Goal: Navigation & Orientation: Find specific page/section

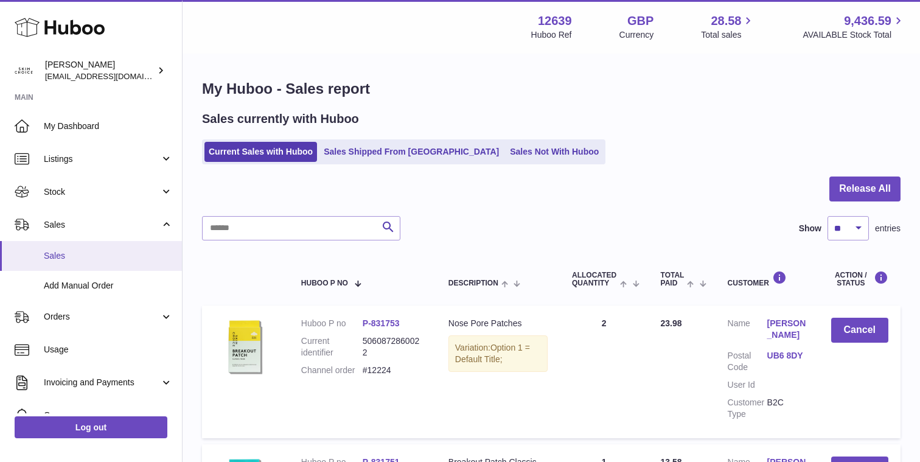
click at [88, 262] on link "Sales" at bounding box center [91, 256] width 182 height 30
click at [75, 284] on span "Add Manual Order" at bounding box center [108, 286] width 129 height 12
click at [91, 267] on link "Sales" at bounding box center [91, 256] width 182 height 30
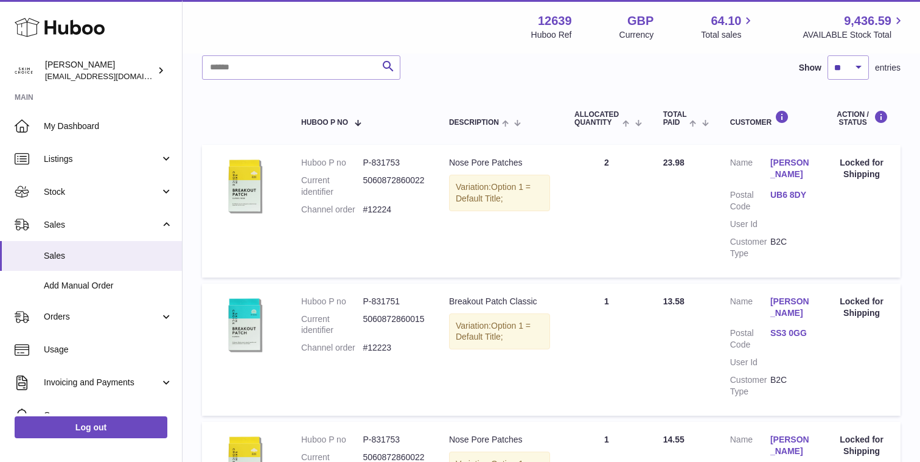
scroll to position [157, 0]
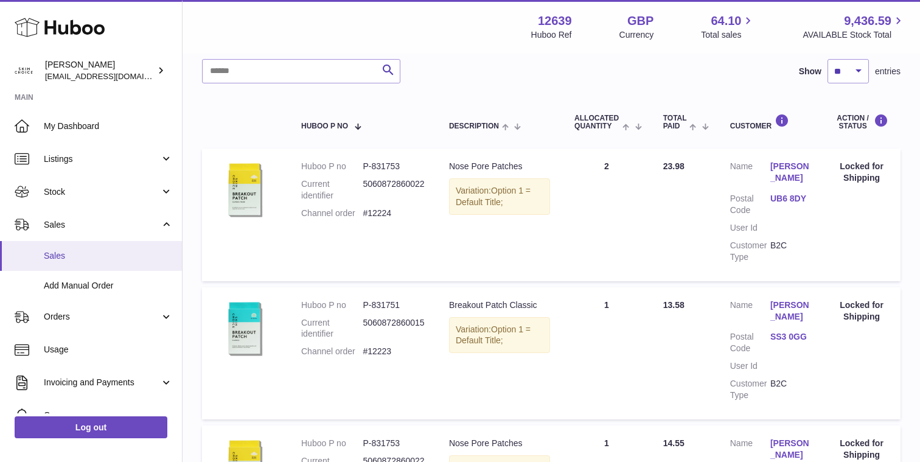
click at [68, 260] on span "Sales" at bounding box center [108, 256] width 129 height 12
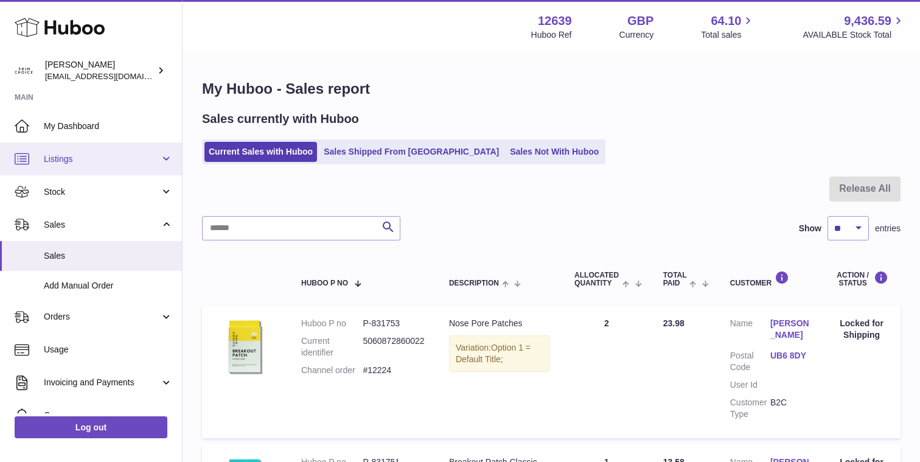
click at [130, 152] on link "Listings" at bounding box center [91, 158] width 182 height 33
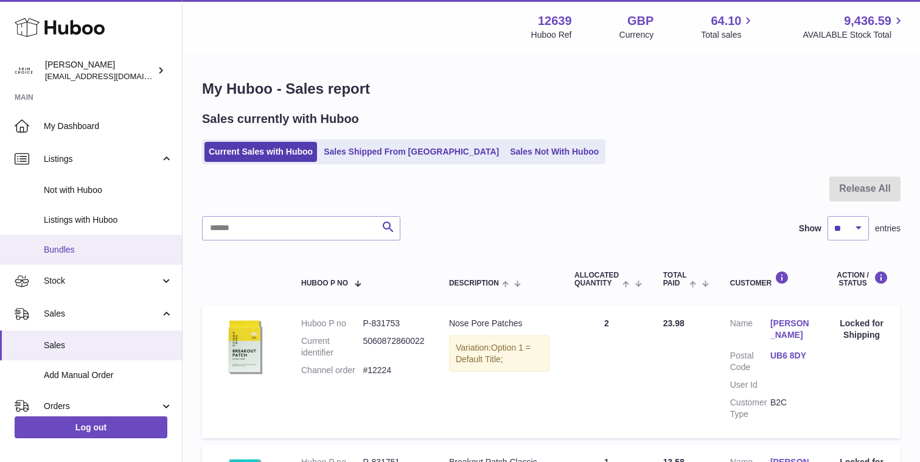
click at [116, 242] on link "Bundles" at bounding box center [91, 250] width 182 height 30
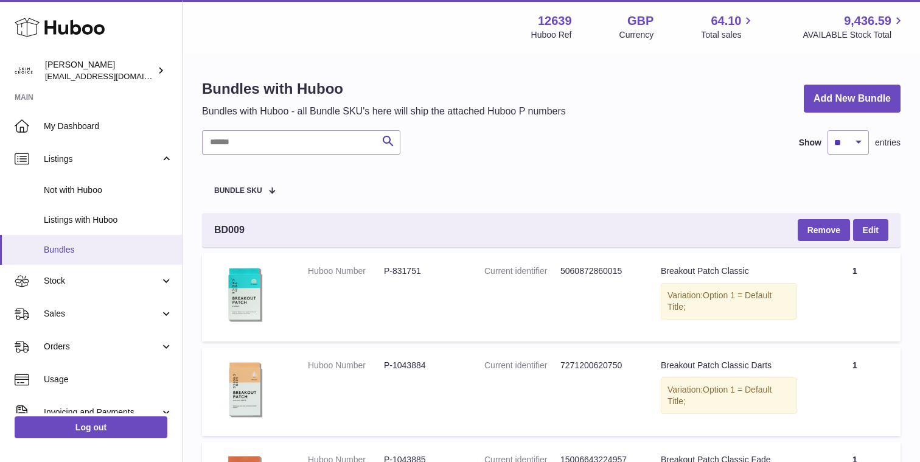
scroll to position [147, 0]
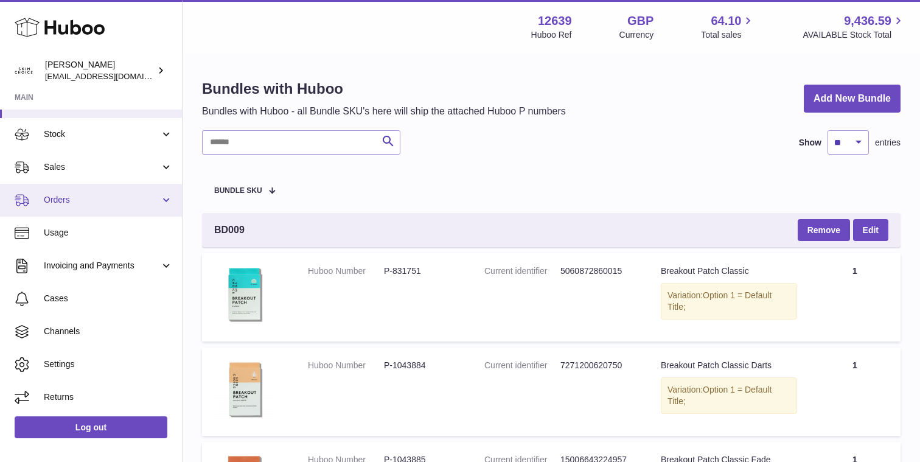
click at [137, 204] on span "Orders" at bounding box center [102, 200] width 116 height 12
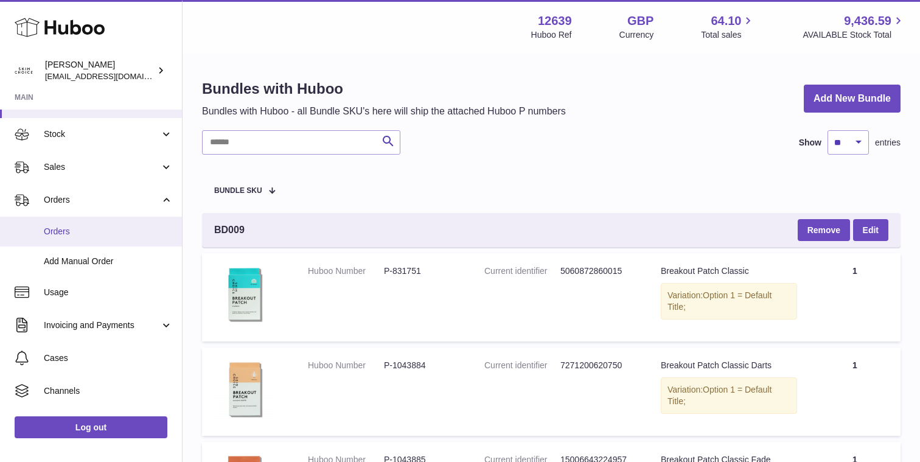
click at [122, 239] on link "Orders" at bounding box center [91, 232] width 182 height 30
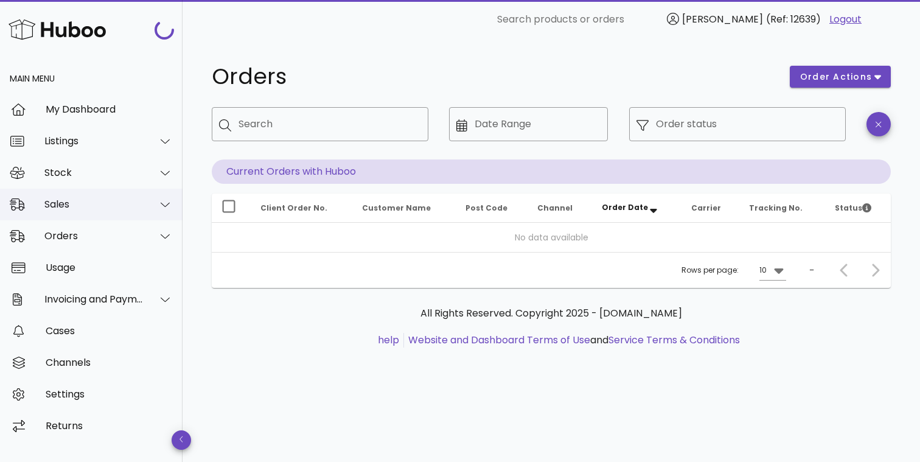
click at [123, 203] on div "Sales" at bounding box center [93, 204] width 99 height 12
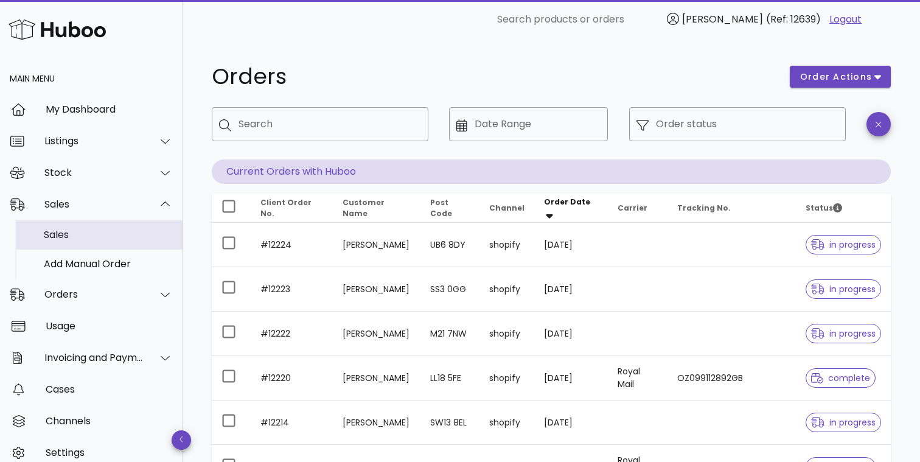
click at [114, 234] on div "Sales" at bounding box center [108, 235] width 129 height 12
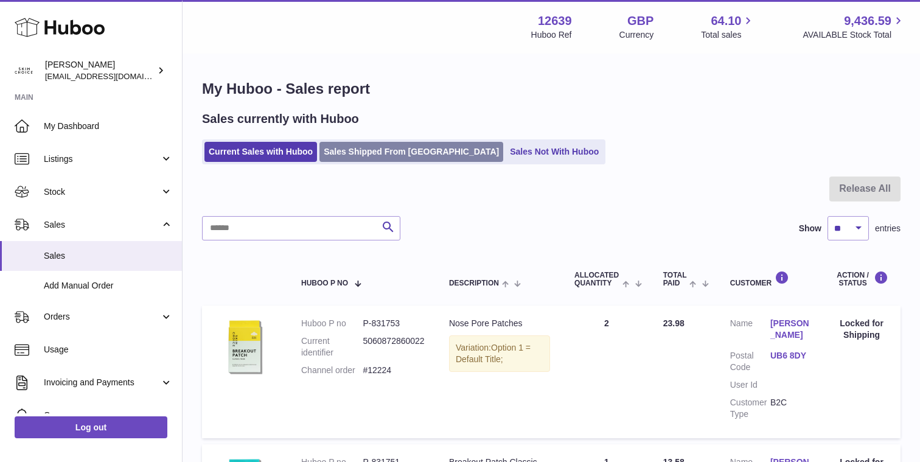
click at [379, 155] on link "Sales Shipped From Huboo" at bounding box center [412, 152] width 184 height 20
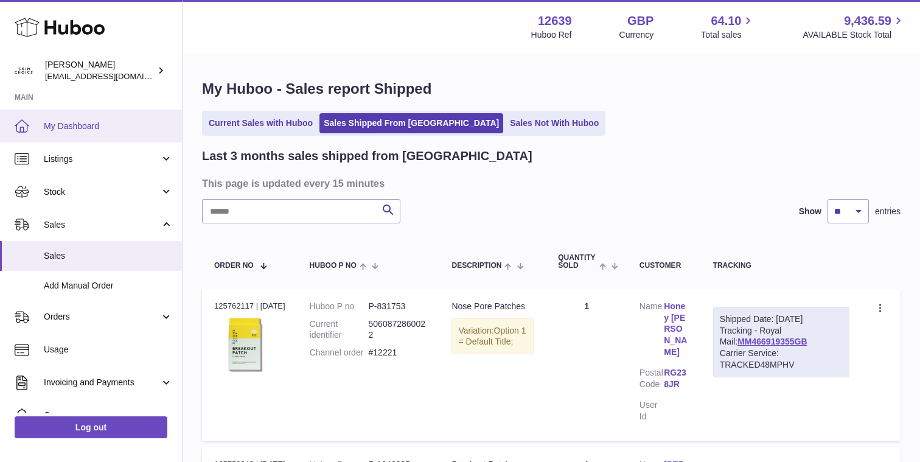
click at [108, 138] on link "My Dashboard" at bounding box center [91, 126] width 182 height 33
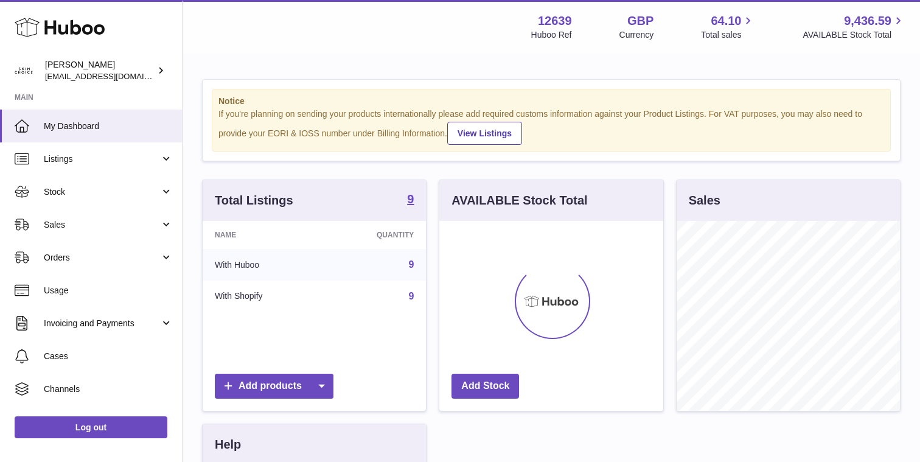
scroll to position [190, 223]
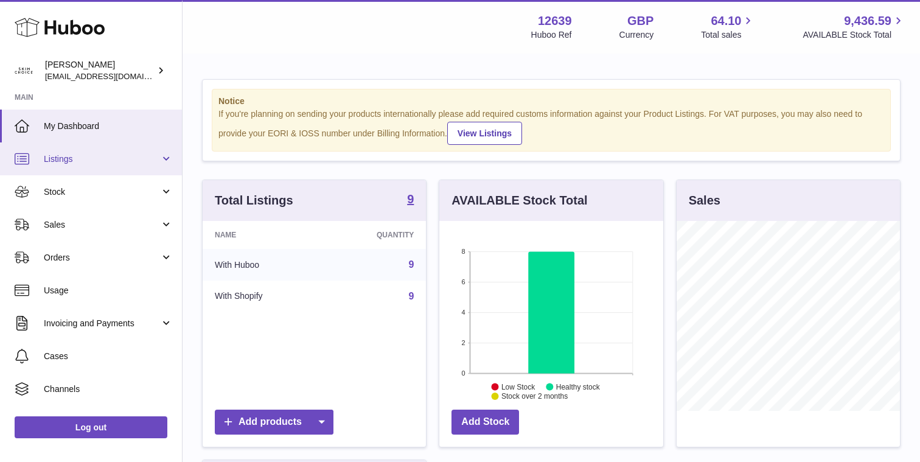
click at [125, 158] on span "Listings" at bounding box center [102, 159] width 116 height 12
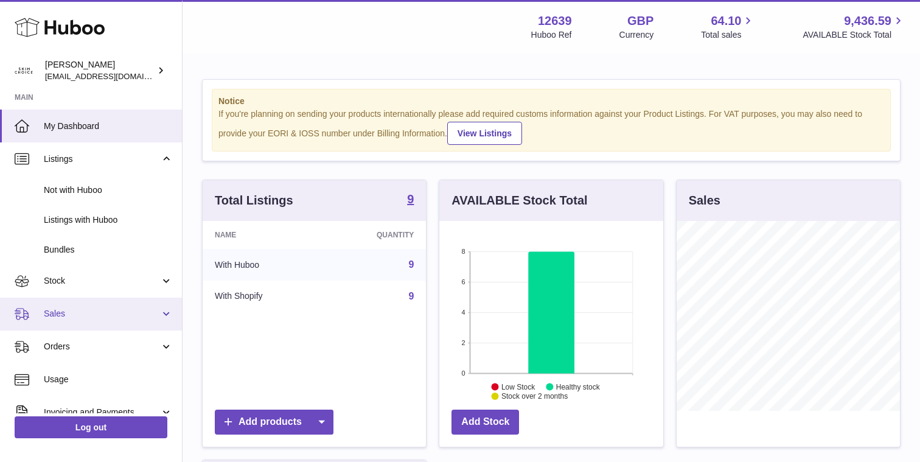
click at [102, 298] on link "Sales" at bounding box center [91, 314] width 182 height 33
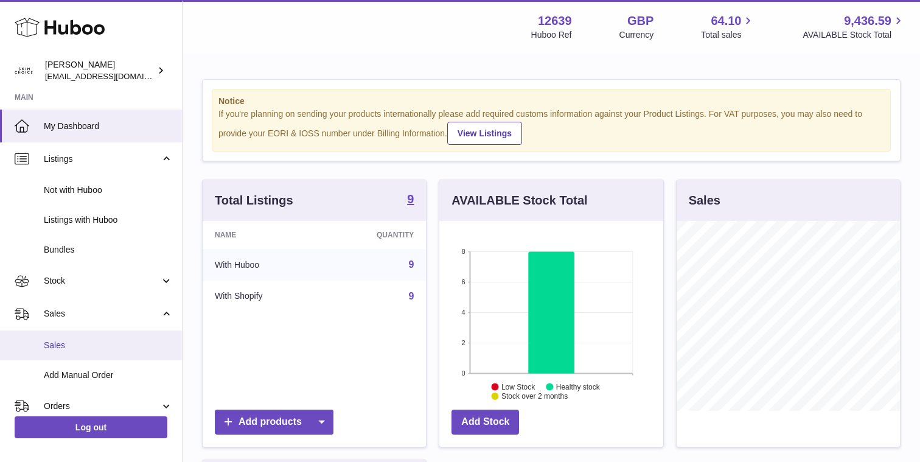
click at [95, 340] on span "Sales" at bounding box center [108, 346] width 129 height 12
